Goal: Ask a question

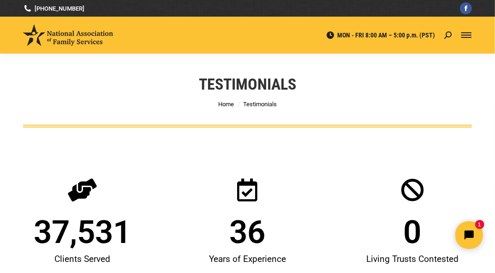
click at [463, 30] on link "Mobile menu icon" at bounding box center [466, 35] width 11 height 11
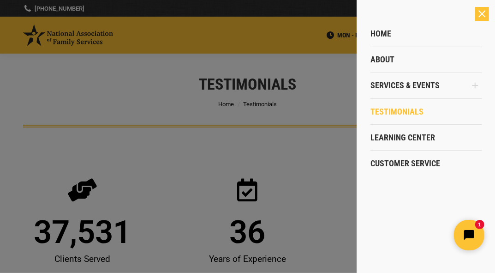
click at [467, 232] on icon "Open chat widget" at bounding box center [474, 234] width 14 height 14
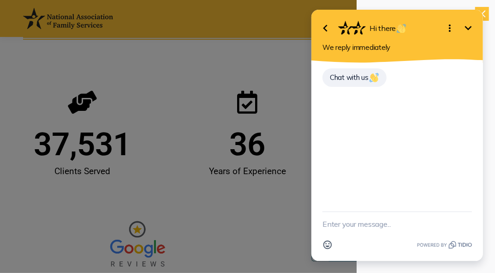
scroll to position [92, 0]
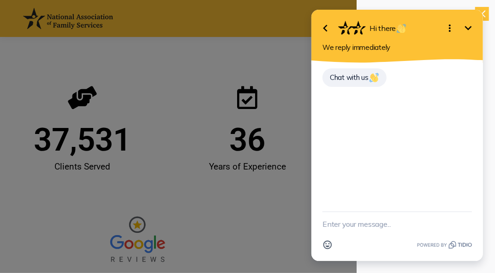
click at [483, 14] on html "Go back Hi there Minimize Open options We reply immediately Chat with us Emoji" at bounding box center [397, 136] width 196 height 273
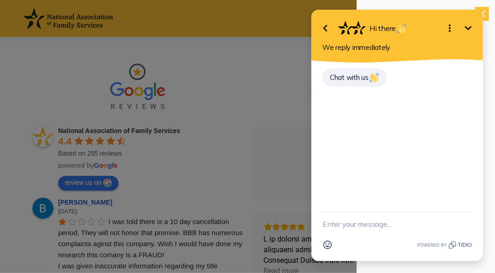
scroll to position [277, 0]
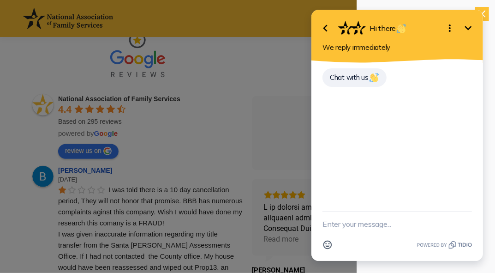
drag, startPoint x: 62, startPoint y: 103, endPoint x: 263, endPoint y: 132, distance: 203.1
click at [263, 132] on div at bounding box center [247, 136] width 495 height 273
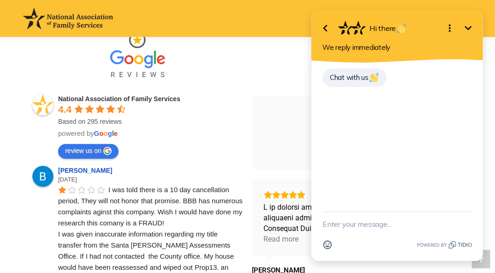
click at [450, 29] on icon "Open options" at bounding box center [449, 28] width 11 height 11
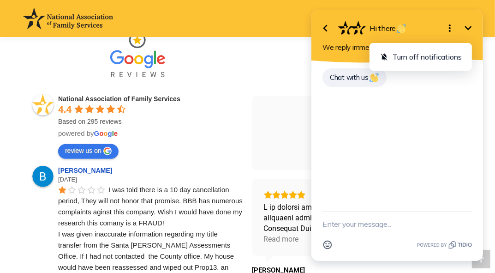
click at [447, 28] on icon "Close options" at bounding box center [449, 28] width 11 height 11
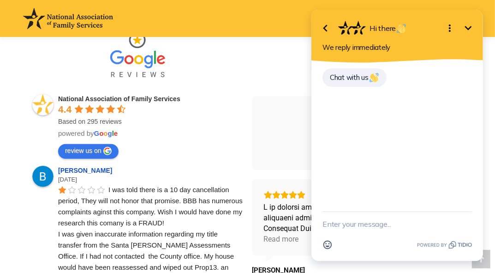
click at [448, 27] on icon "Open options" at bounding box center [449, 28] width 11 height 11
click at [266, 24] on div "MON - FRI 8:00 AM – 5:00 p.m. (PST) Search: Go! Search: Go!" at bounding box center [284, 18] width 343 height 37
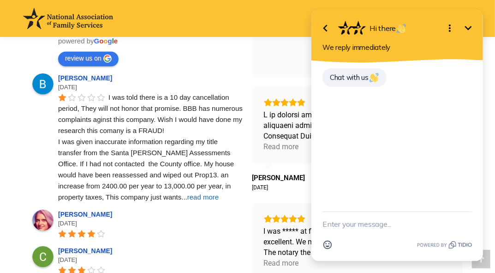
drag, startPoint x: 429, startPoint y: 40, endPoint x: 460, endPoint y: 90, distance: 58.8
click at [460, 90] on div "Chat with us" at bounding box center [396, 82] width 149 height 31
click at [263, 66] on div "reviews 3.0 (91) Review us on BBB" at bounding box center [357, 41] width 211 height 74
